Goal: Transaction & Acquisition: Purchase product/service

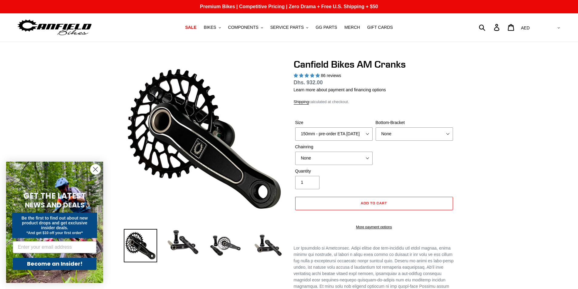
select select "155mm - pre-order ETA [DATE]"
select select "highest-rating"
click at [386, 133] on select "None BSA Threaded 68/73mm Press Fit PF92" at bounding box center [413, 133] width 77 height 13
click at [375, 127] on select "None BSA Threaded 68/73mm Press Fit PF92" at bounding box center [413, 133] width 77 height 13
click at [397, 136] on select "None BSA Threaded 68/73mm Press Fit PF92" at bounding box center [413, 133] width 77 height 13
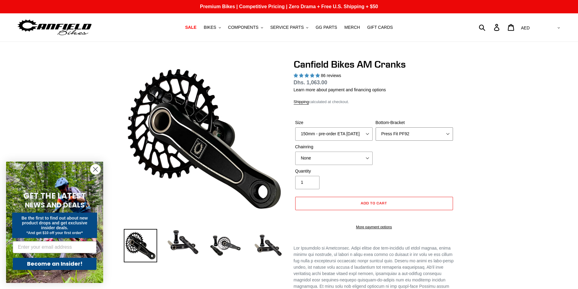
select select "None"
click at [375, 127] on select "None BSA Threaded 68/73mm Press Fit PF92" at bounding box center [413, 133] width 77 height 13
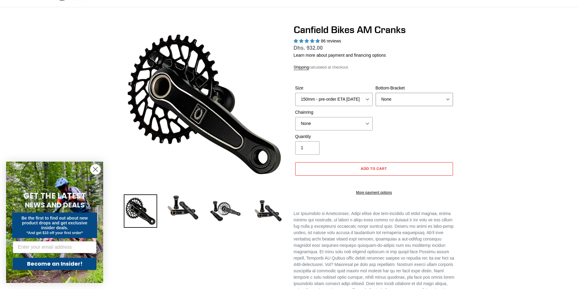
scroll to position [30, 0]
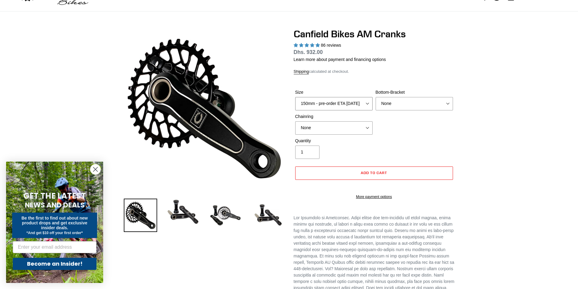
click at [363, 103] on select "150mm - pre-order ETA [DATE] 155mm - pre-order ETA [DATE] 160mm - pre-order ETA…" at bounding box center [333, 103] width 77 height 13
click at [356, 129] on select "None 30t Round (Boost 148) 30t Oval (Boost 148) 32t Round (Boost 148) 32t Oval …" at bounding box center [333, 127] width 77 height 13
click at [451, 136] on div "Size 150mm - pre-order ETA [DATE] 155mm - pre-order ETA [DATE] 160mm - pre-orde…" at bounding box center [374, 113] width 161 height 49
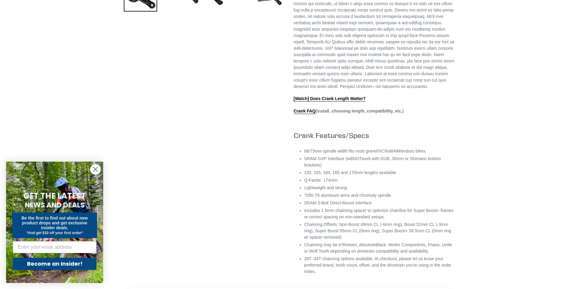
scroll to position [364, 0]
